Goal: Check status: Check status

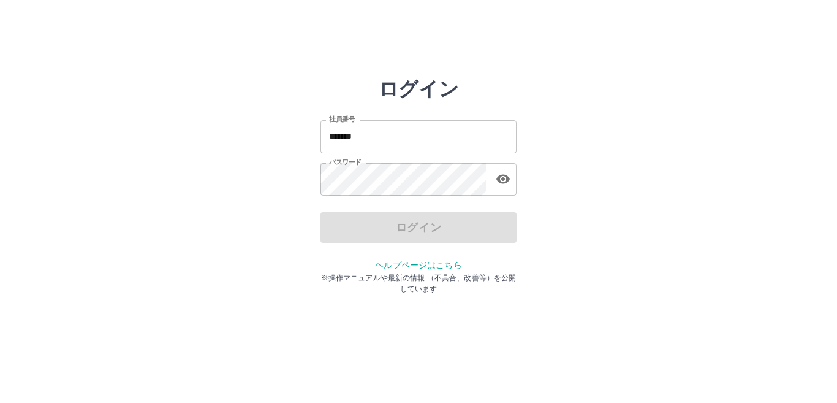
drag, startPoint x: 0, startPoint y: 0, endPoint x: 444, endPoint y: 140, distance: 465.5
click at [444, 140] on input "*******" at bounding box center [419, 136] width 196 height 32
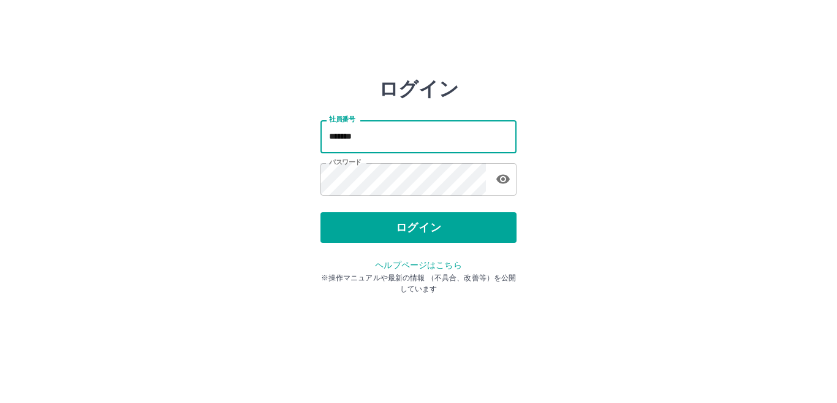
type input "*******"
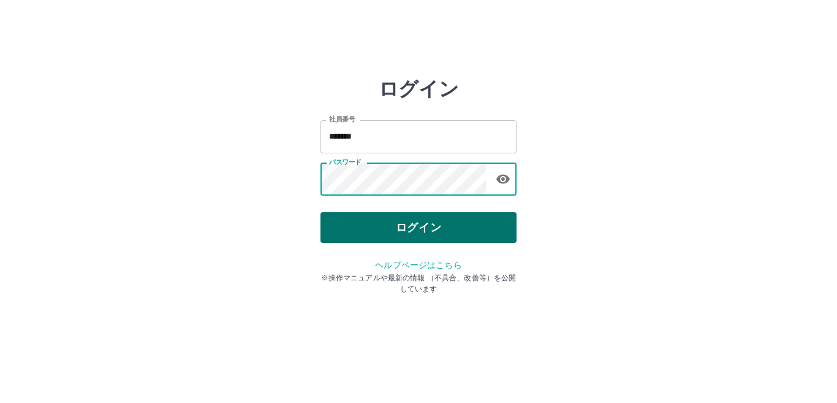
click at [448, 234] on button "ログイン" at bounding box center [419, 227] width 196 height 31
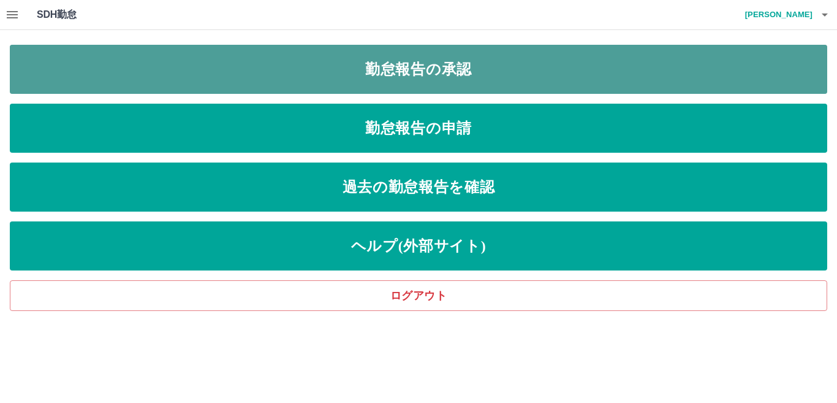
click at [441, 76] on link "勤怠報告の承認" at bounding box center [419, 69] width 818 height 49
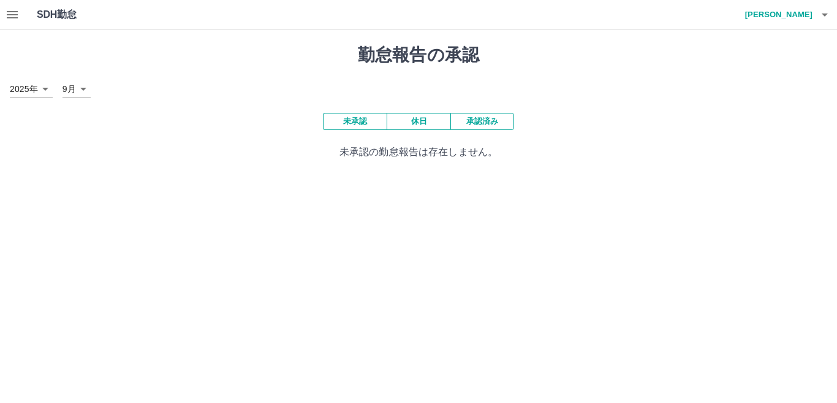
click at [479, 122] on button "承認済み" at bounding box center [483, 121] width 64 height 17
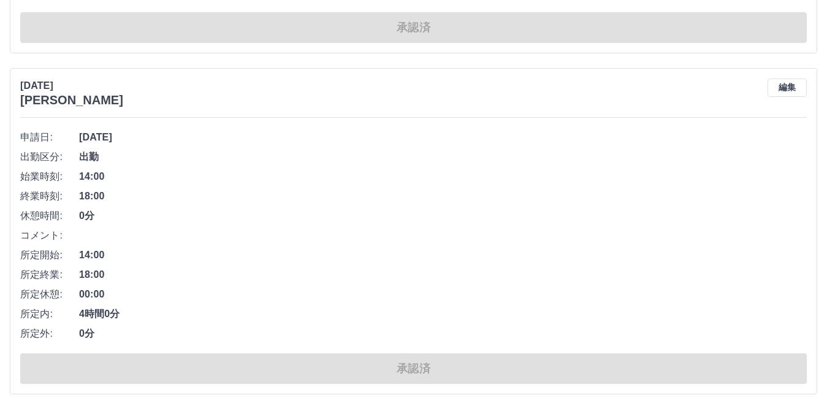
scroll to position [8315, 0]
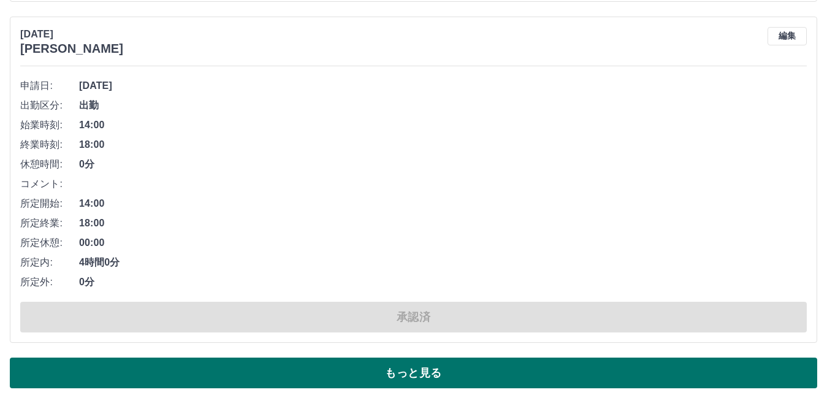
click at [419, 369] on button "もっと見る" at bounding box center [413, 372] width 807 height 31
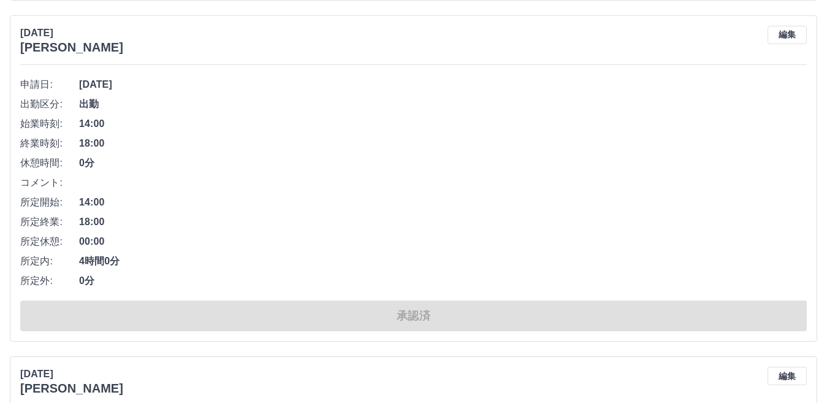
drag, startPoint x: 330, startPoint y: 325, endPoint x: 459, endPoint y: 378, distance: 139.1
click at [361, 341] on div "[DATE] [PERSON_NAME] 編集 申請日: [DATE] 出勤区分: 出勤 始業時刻: 14:00 終業時刻: 18:00 休憩時間: 0分 コ…" at bounding box center [413, 178] width 807 height 326
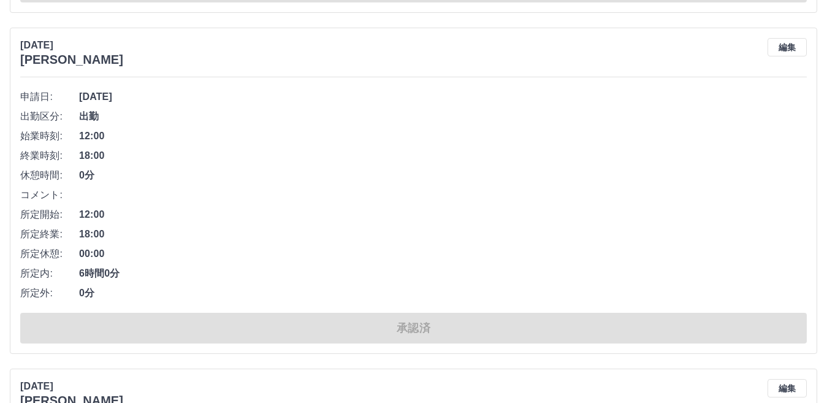
scroll to position [8621, 0]
